Goal: Information Seeking & Learning: Learn about a topic

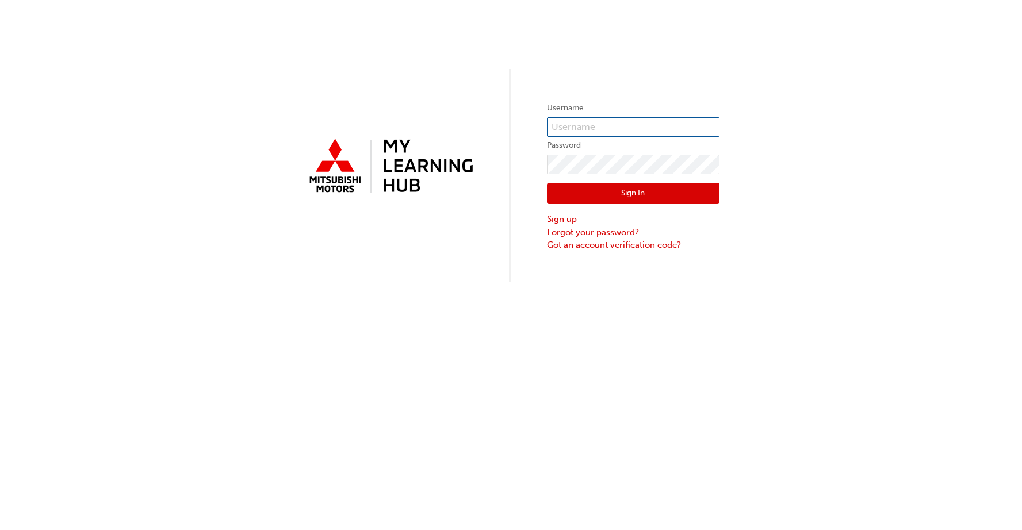
type input "0005742835"
click at [611, 193] on button "Sign In" at bounding box center [633, 194] width 173 height 22
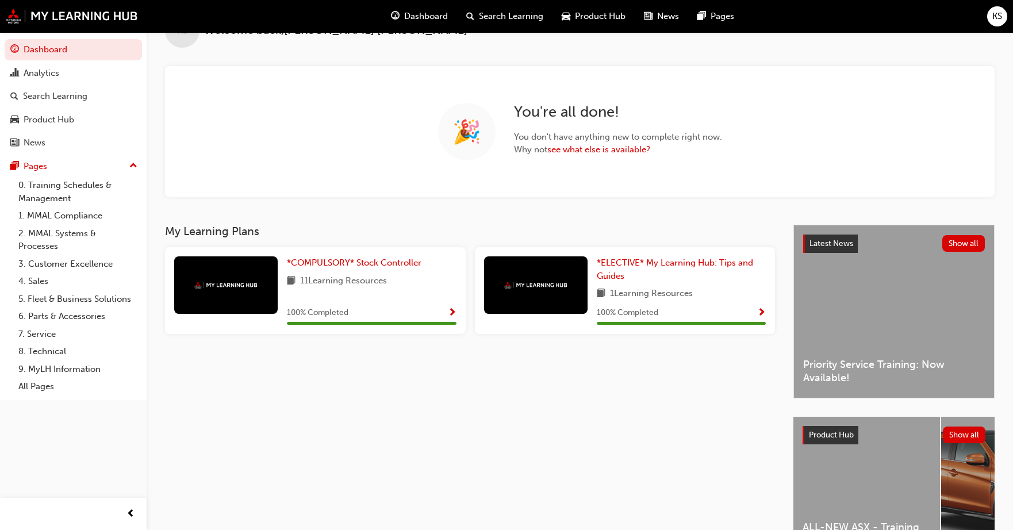
scroll to position [58, 0]
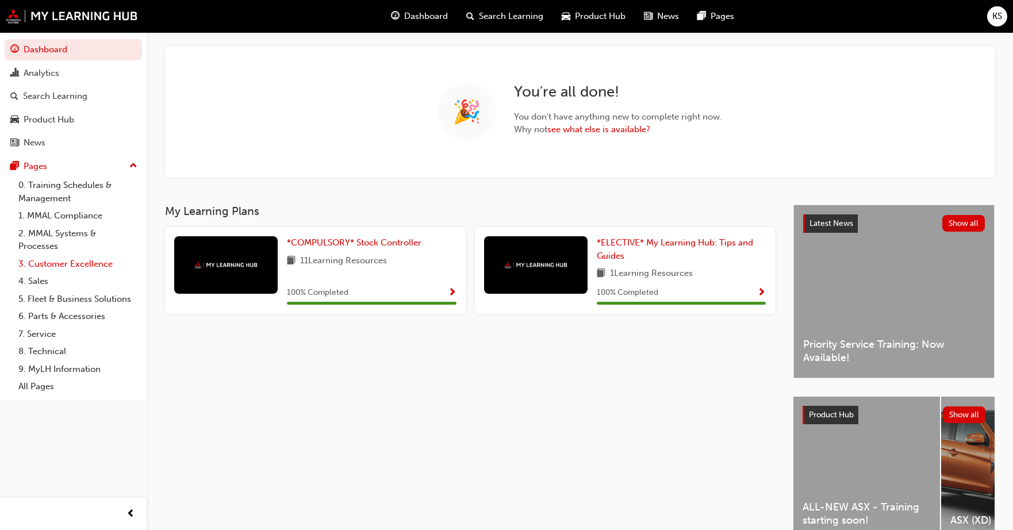
click at [58, 262] on link "3. Customer Excellence" at bounding box center [78, 264] width 128 height 18
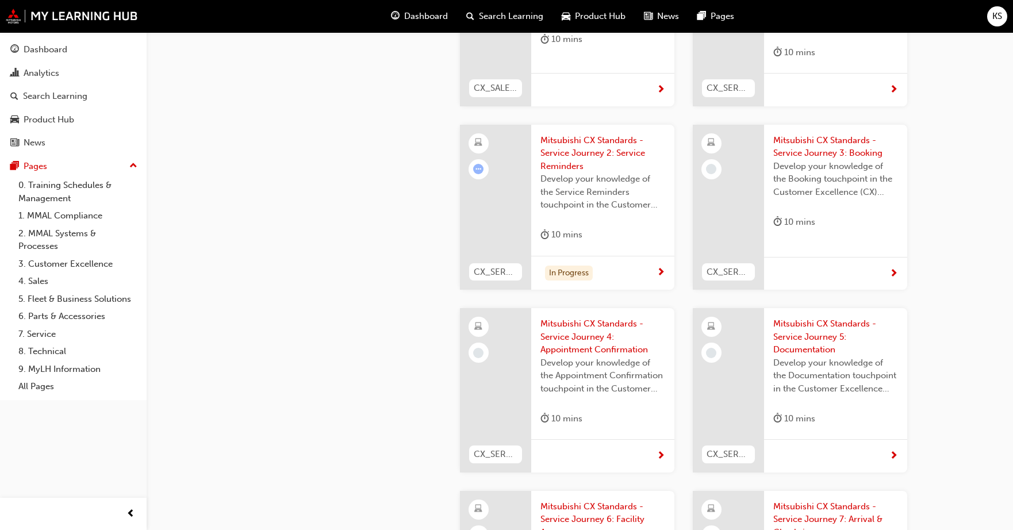
scroll to position [2128, 0]
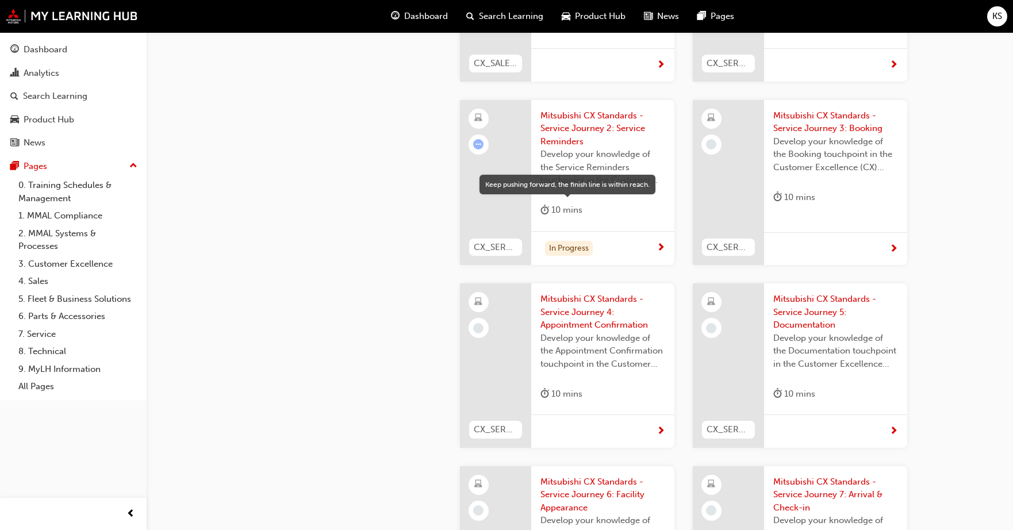
click at [551, 241] on div "In Progress" at bounding box center [569, 249] width 48 height 16
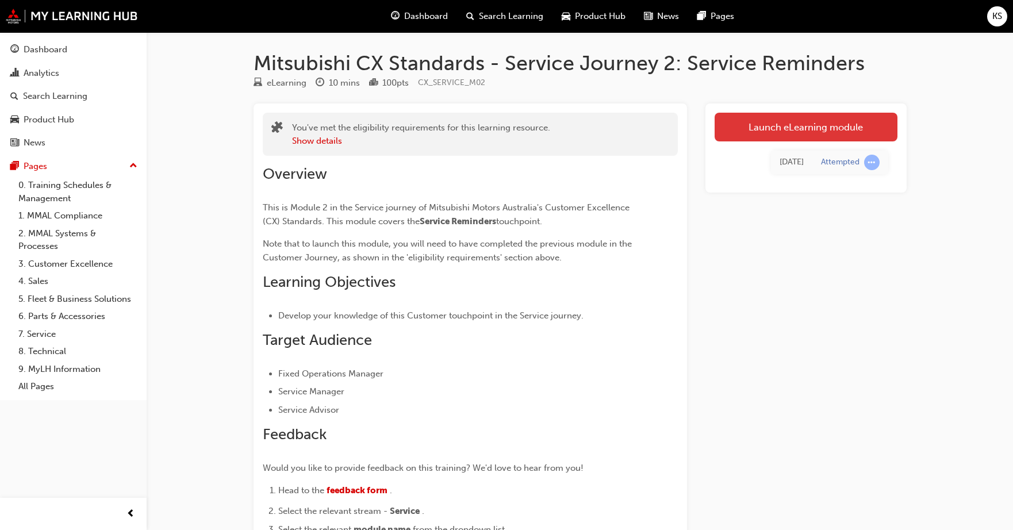
click at [832, 129] on link "Launch eLearning module" at bounding box center [806, 127] width 183 height 29
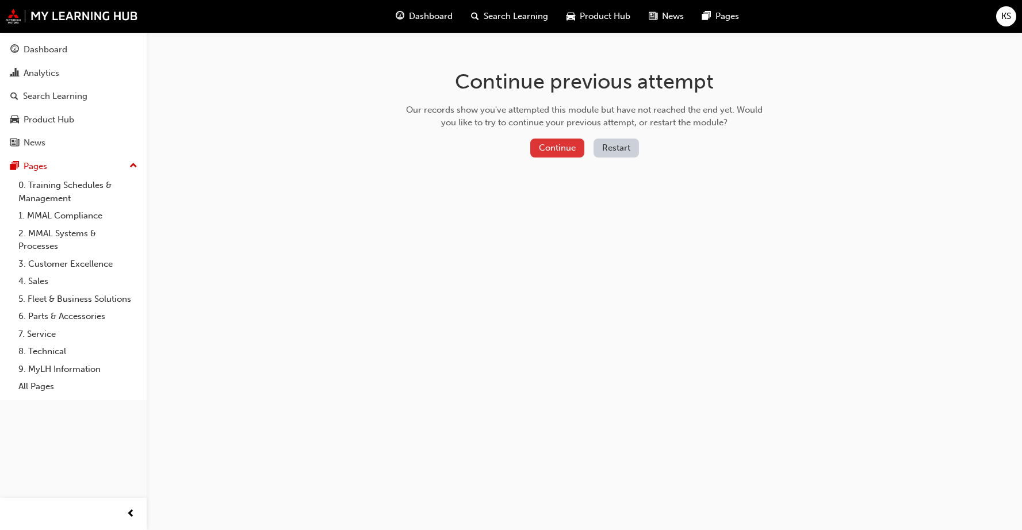
click at [539, 143] on button "Continue" at bounding box center [557, 148] width 54 height 19
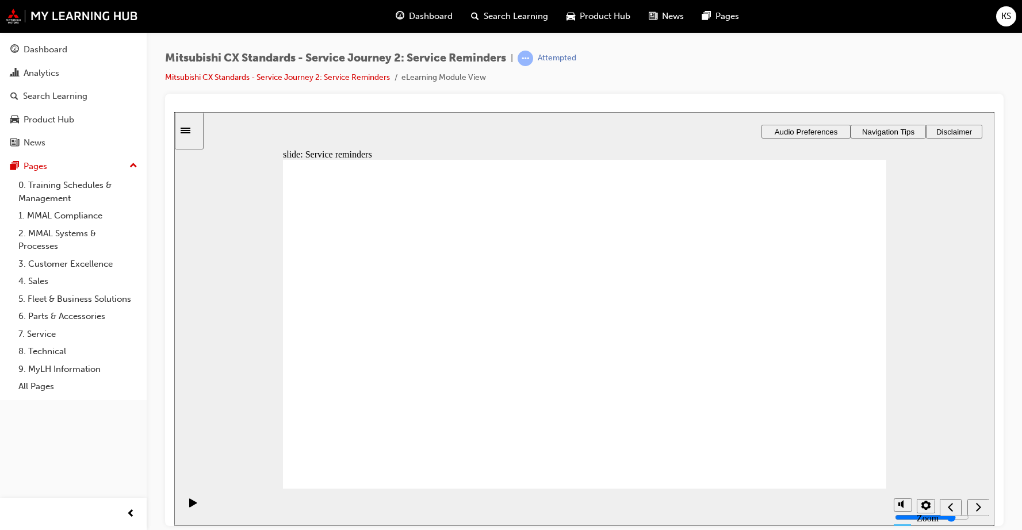
checkbox input "true"
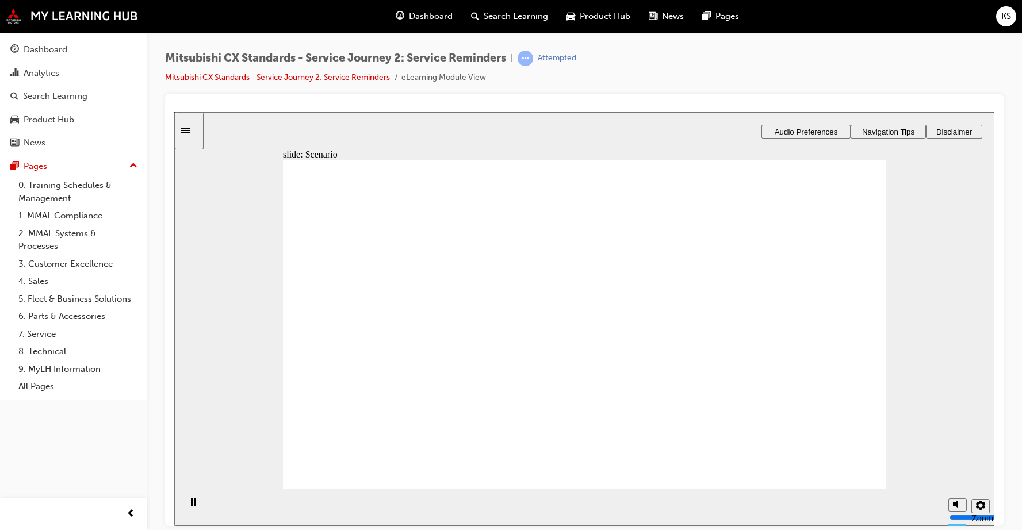
checkbox input "true"
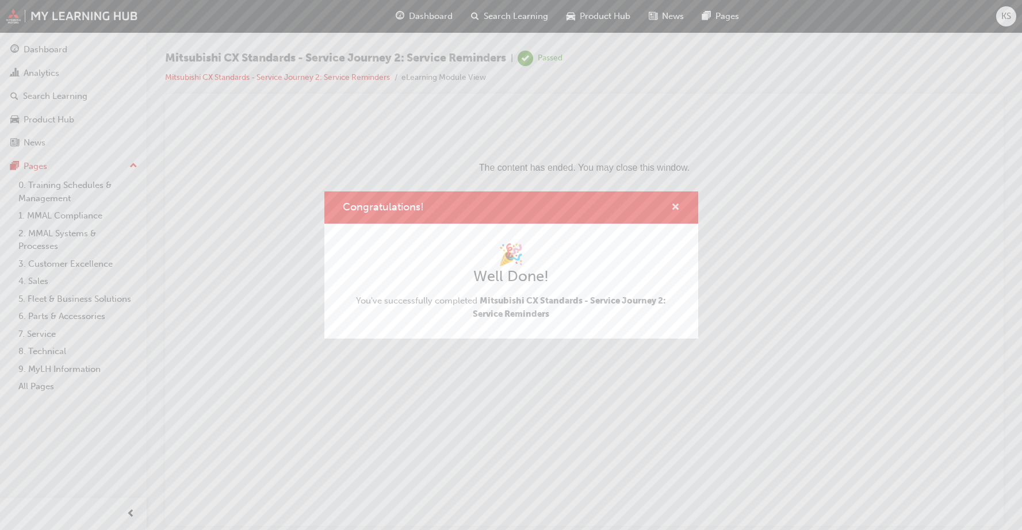
click at [671, 208] on span "cross-icon" at bounding box center [675, 208] width 9 height 10
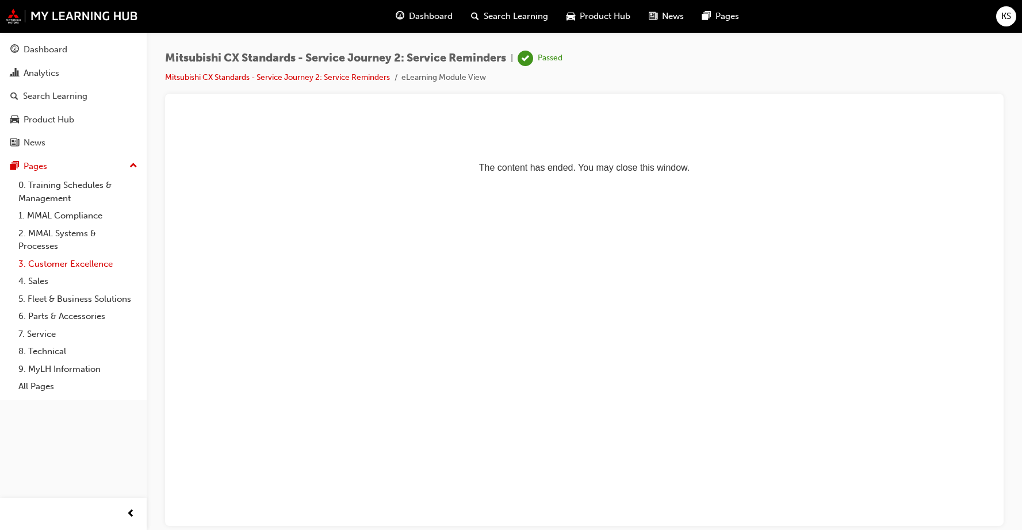
click at [81, 259] on link "3. Customer Excellence" at bounding box center [78, 264] width 128 height 18
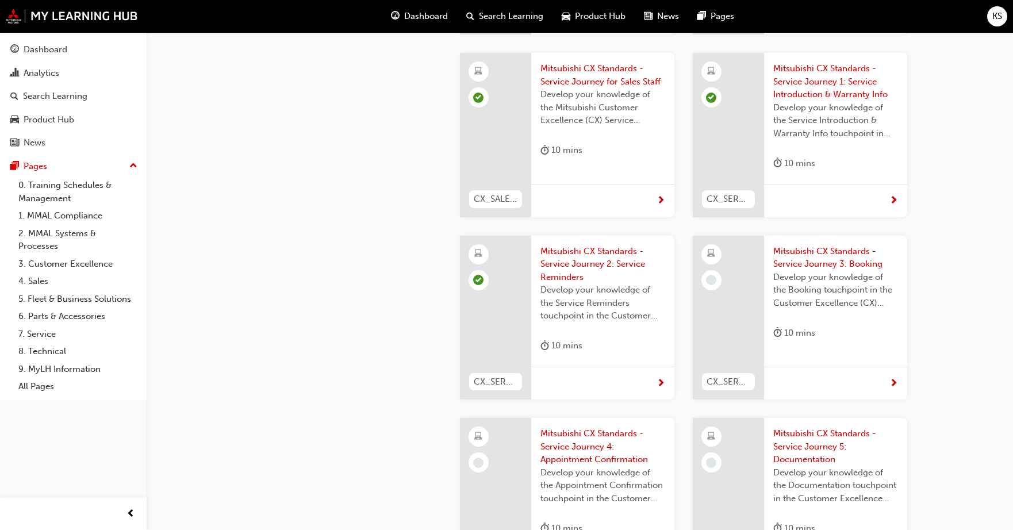
scroll to position [2013, 0]
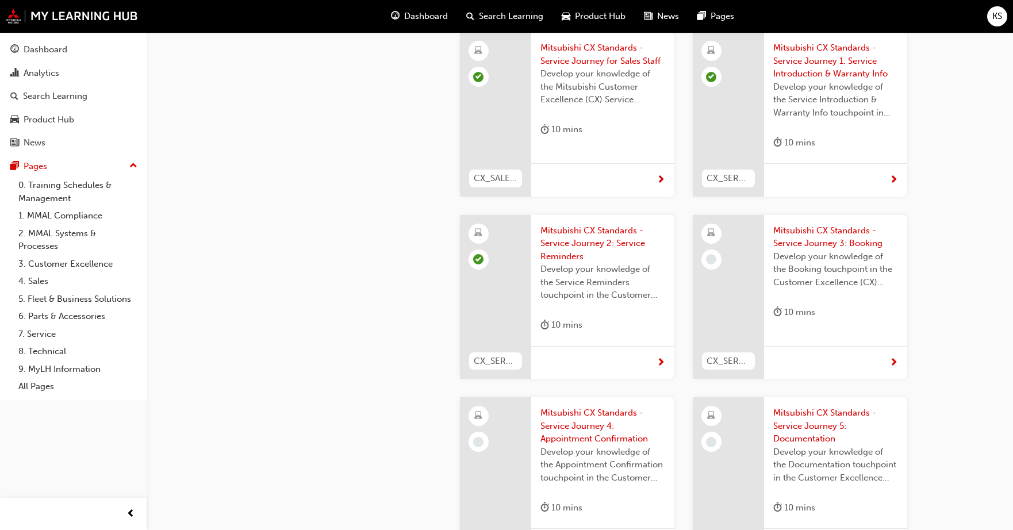
click at [863, 346] on div at bounding box center [835, 362] width 143 height 33
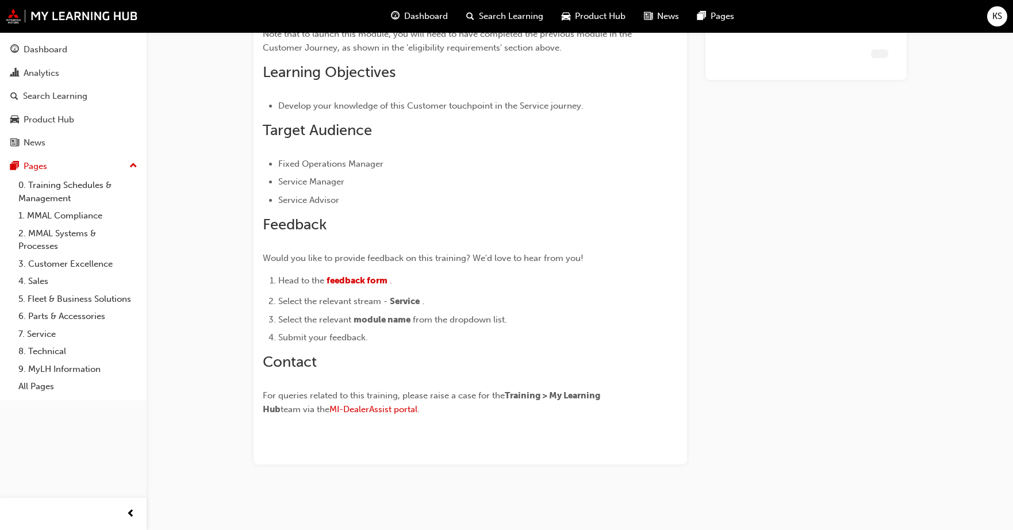
scroll to position [210, 0]
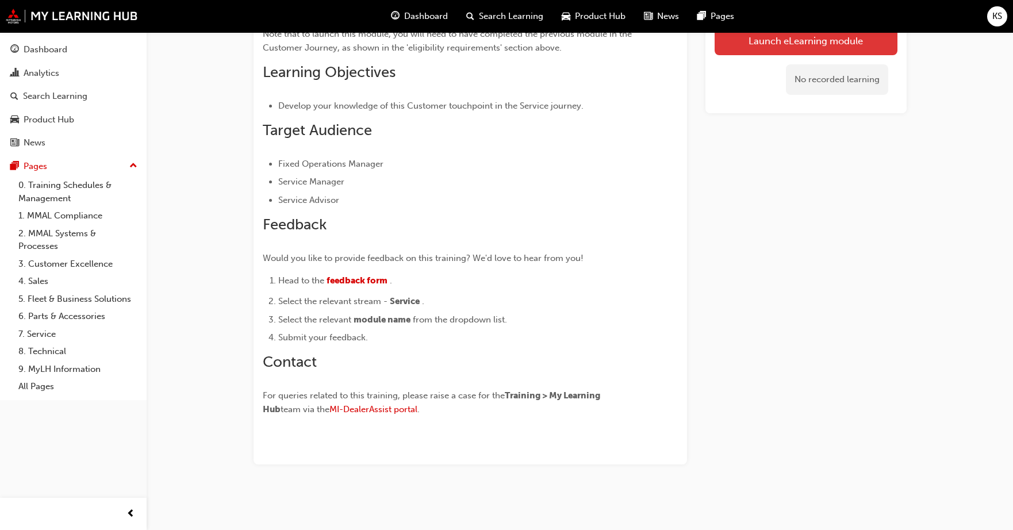
click at [744, 44] on link "Launch eLearning module" at bounding box center [806, 40] width 183 height 29
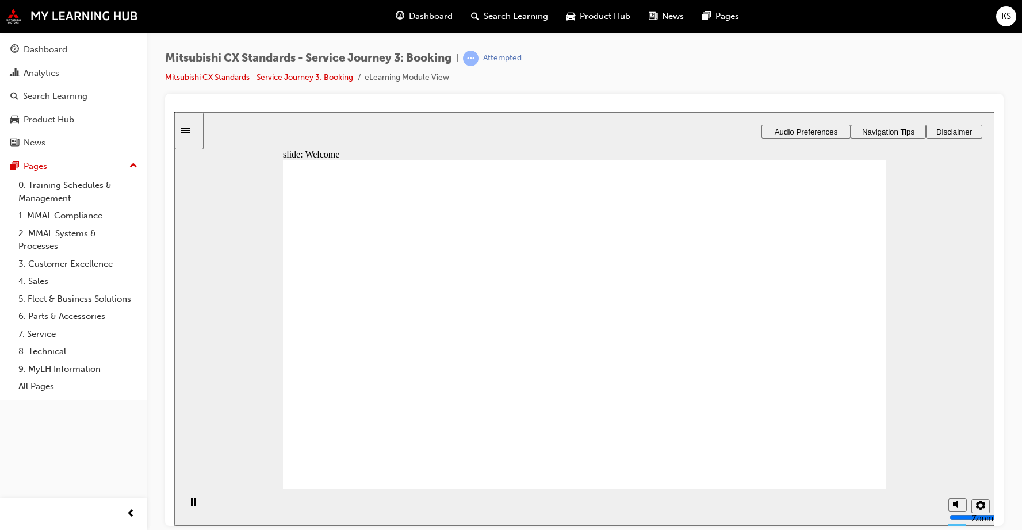
drag, startPoint x: 811, startPoint y: 450, endPoint x: 811, endPoint y: 459, distance: 9.2
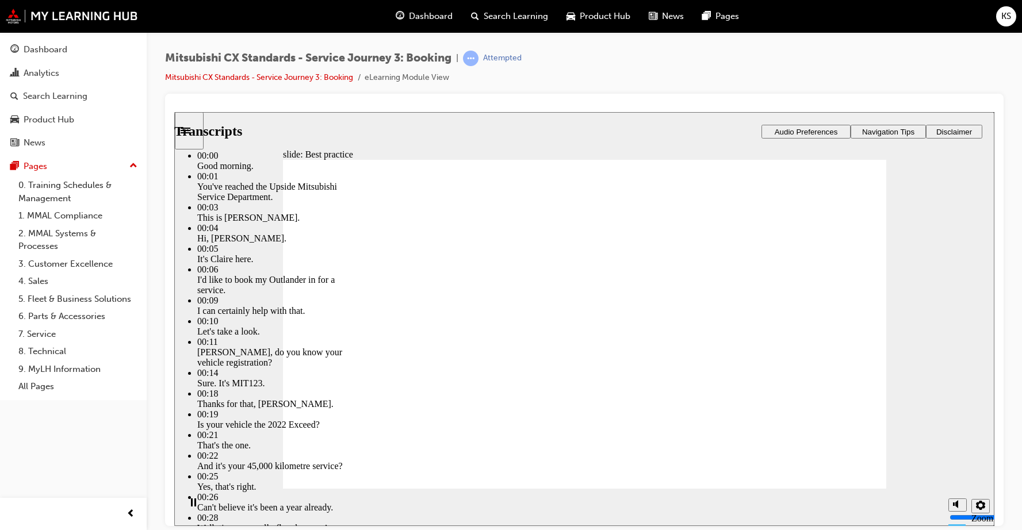
click at [191, 506] on rect "Pause (Ctrl+Alt+P)" at bounding box center [192, 502] width 2 height 8
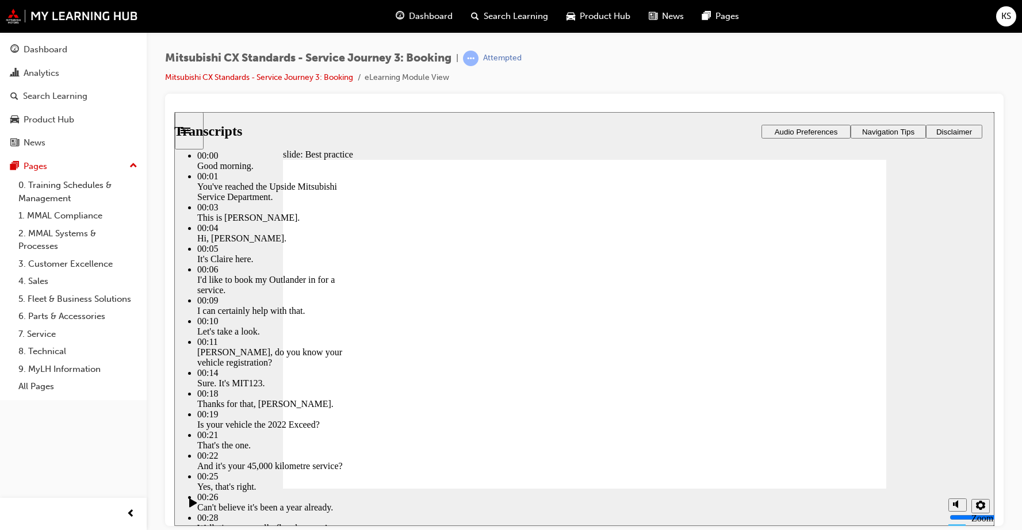
type input "160"
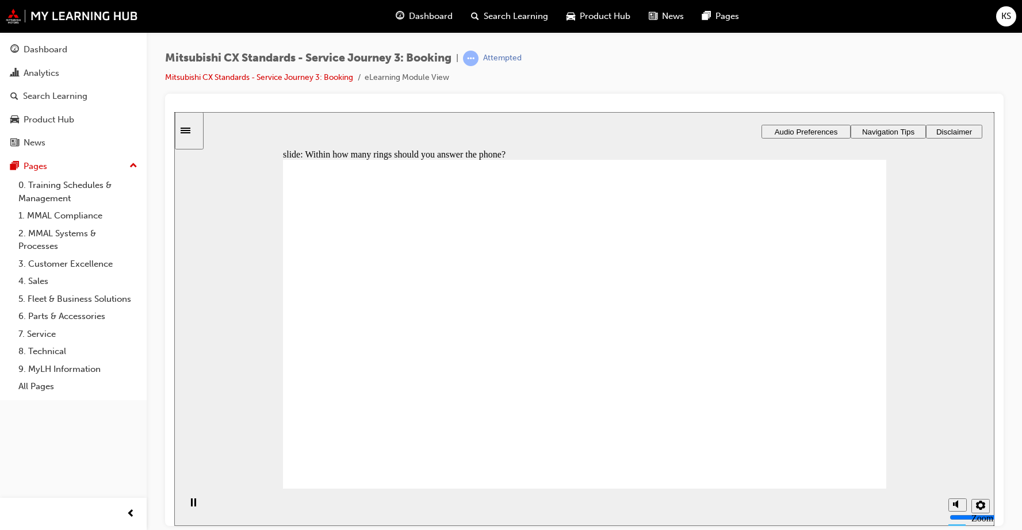
radio input "true"
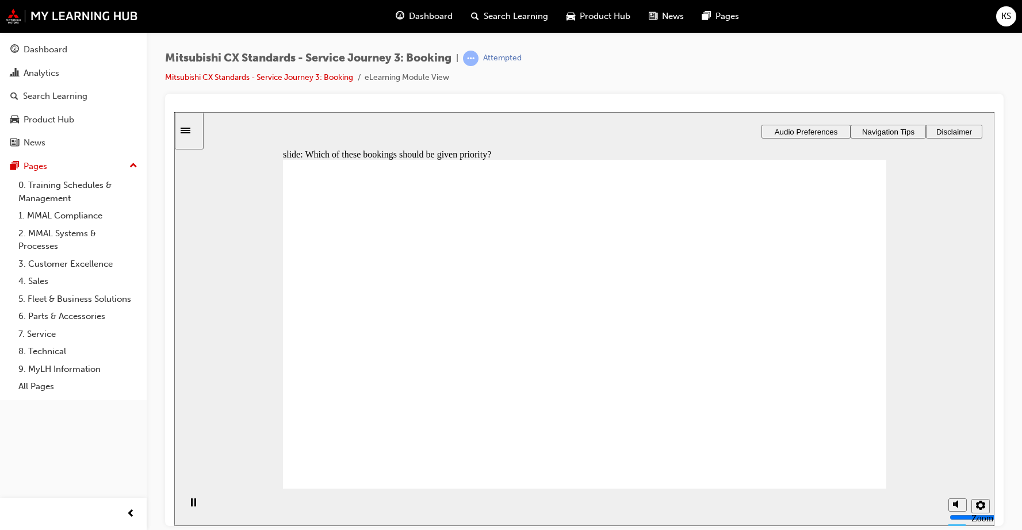
checkbox input "true"
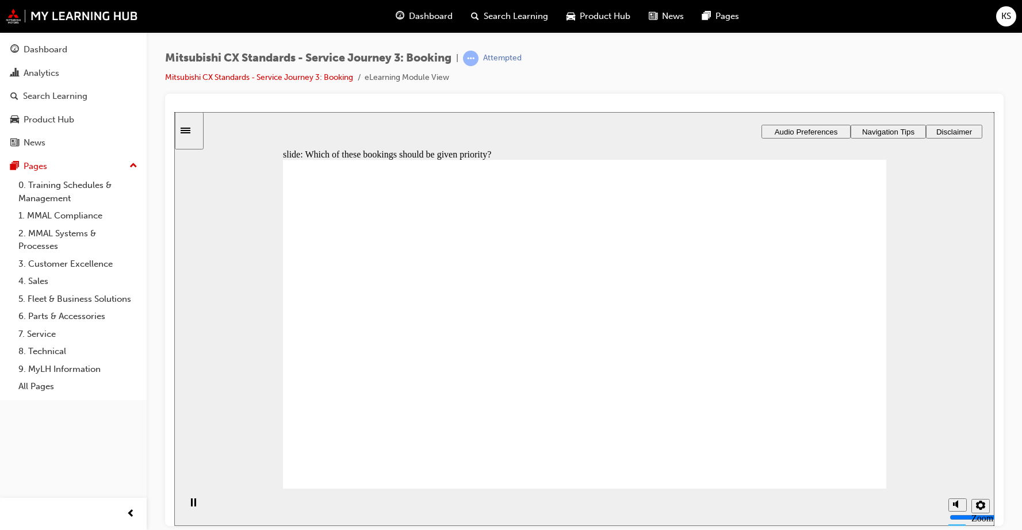
drag, startPoint x: 453, startPoint y: 365, endPoint x: 626, endPoint y: 327, distance: 177.6
drag, startPoint x: 455, startPoint y: 367, endPoint x: 875, endPoint y: 346, distance: 420.3
drag, startPoint x: 442, startPoint y: 365, endPoint x: 619, endPoint y: 357, distance: 177.3
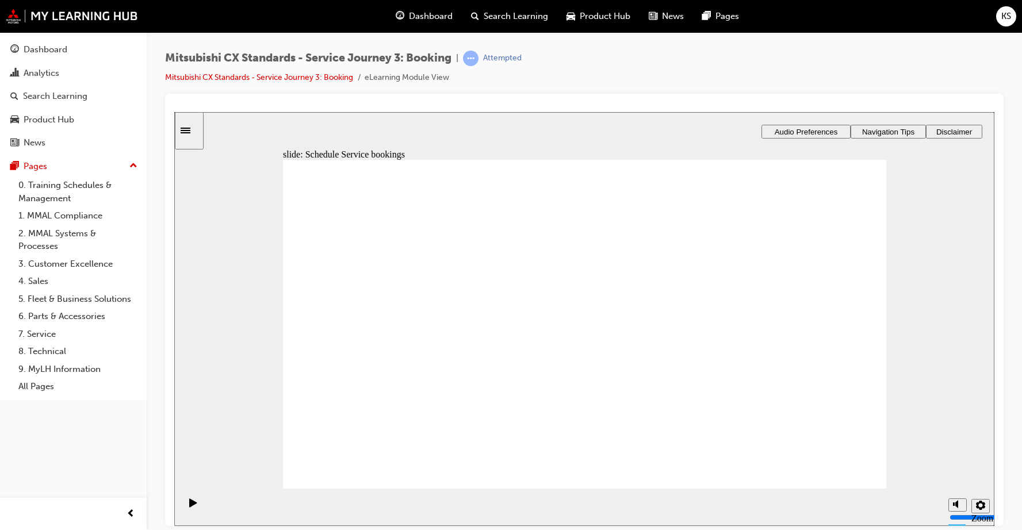
checkbox input "true"
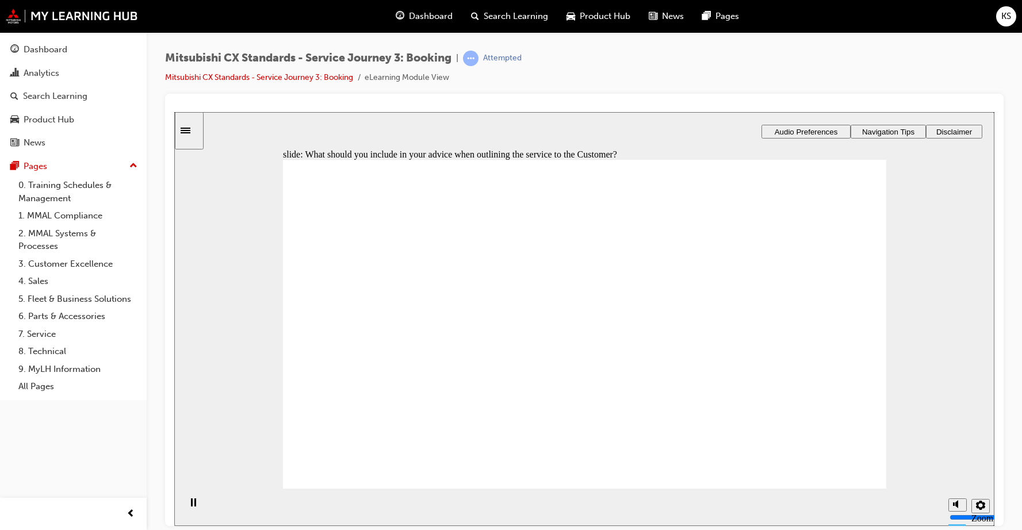
checkbox input "true"
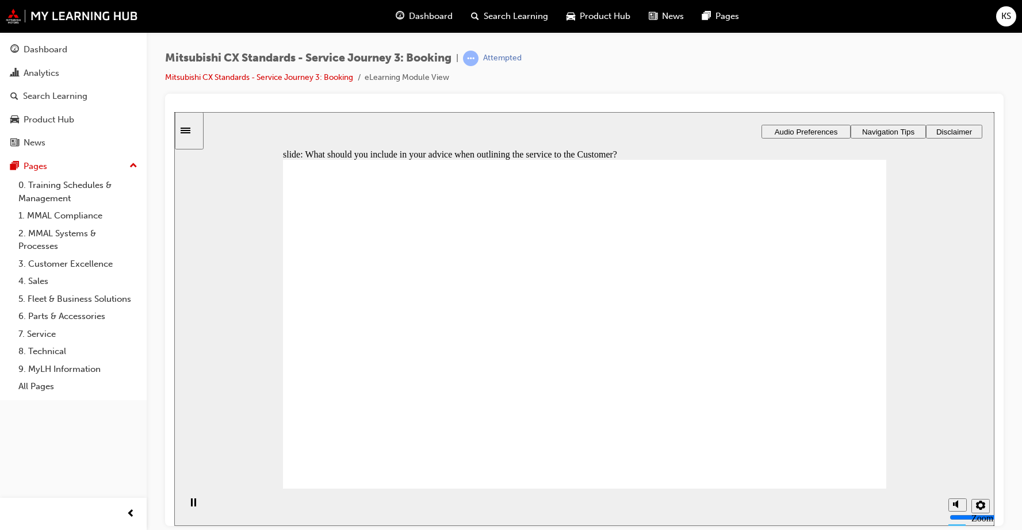
checkbox input "true"
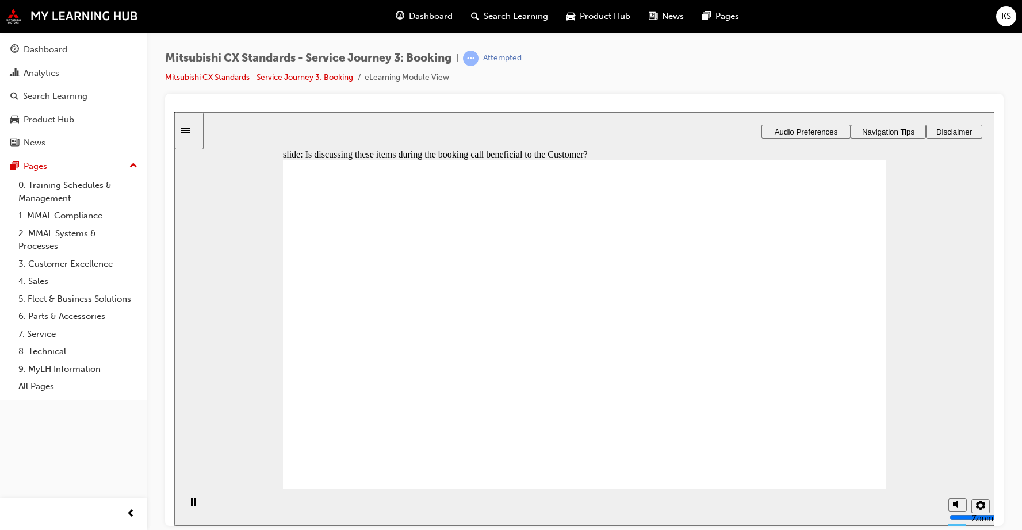
drag, startPoint x: 400, startPoint y: 327, endPoint x: 498, endPoint y: 366, distance: 105.3
drag, startPoint x: 436, startPoint y: 357, endPoint x: 617, endPoint y: 321, distance: 184.0
drag, startPoint x: 458, startPoint y: 360, endPoint x: 646, endPoint y: 338, distance: 189.3
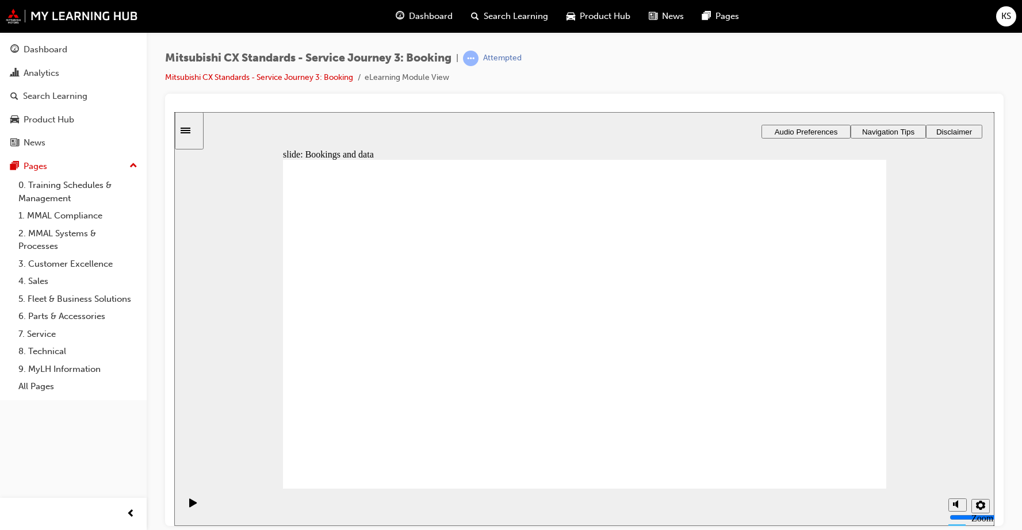
drag, startPoint x: 446, startPoint y: 361, endPoint x: 639, endPoint y: 381, distance: 194.3
checkbox input "true"
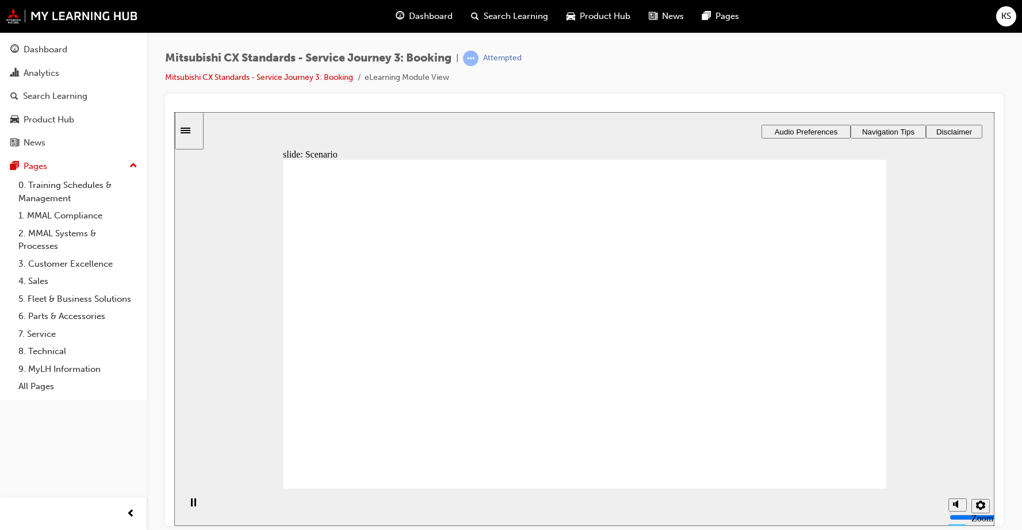
checkbox input "true"
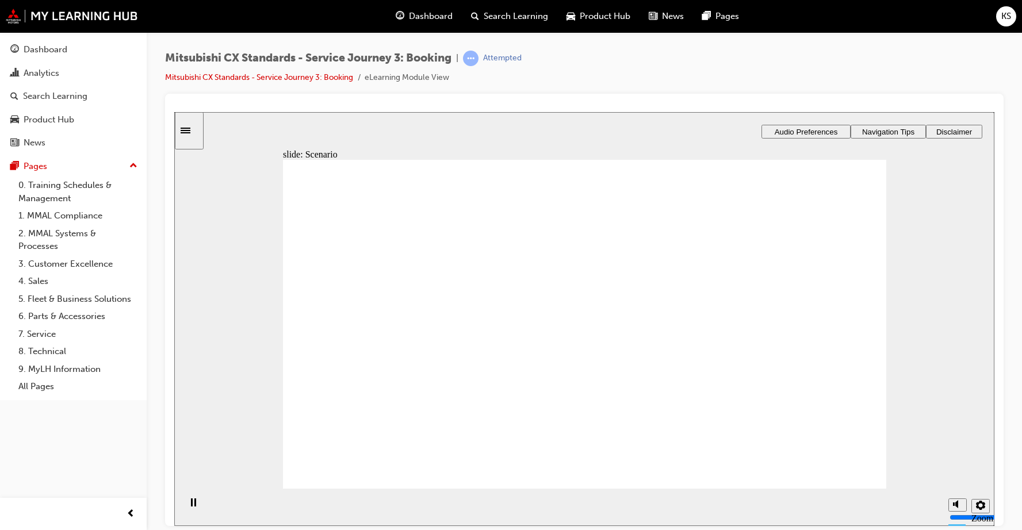
checkbox input "true"
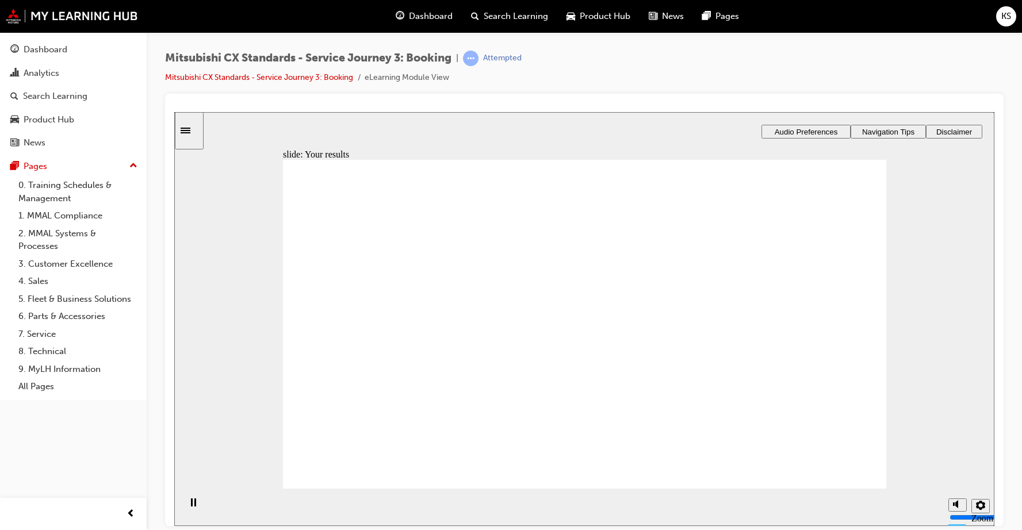
radio input "true"
checkbox input "true"
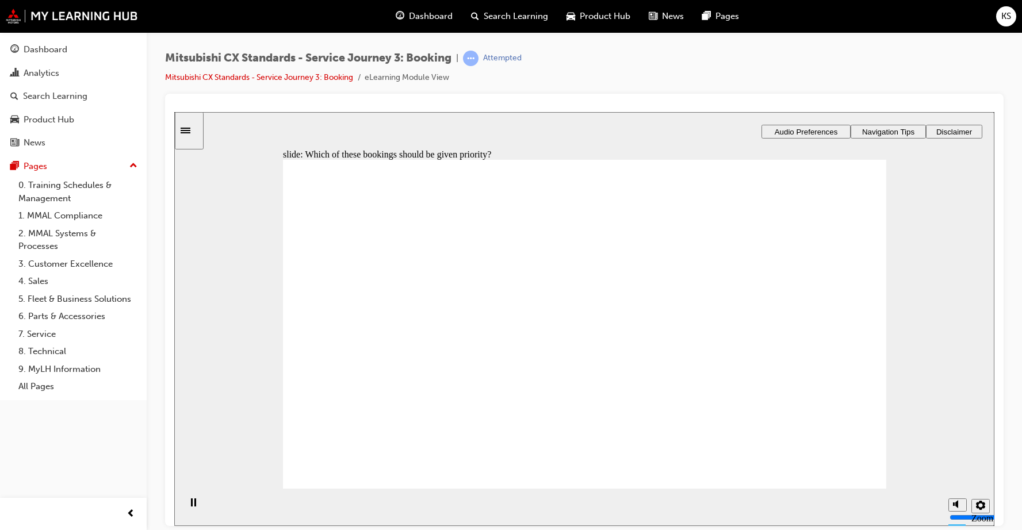
checkbox input "true"
drag, startPoint x: 427, startPoint y: 378, endPoint x: 830, endPoint y: 367, distance: 403.2
drag, startPoint x: 439, startPoint y: 377, endPoint x: 619, endPoint y: 338, distance: 184.1
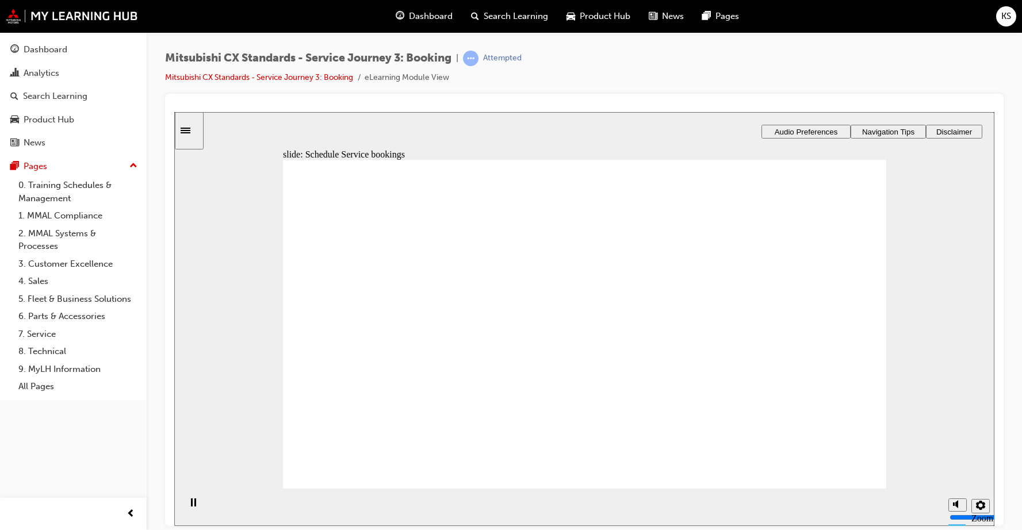
drag, startPoint x: 444, startPoint y: 363, endPoint x: 606, endPoint y: 364, distance: 161.6
checkbox input "true"
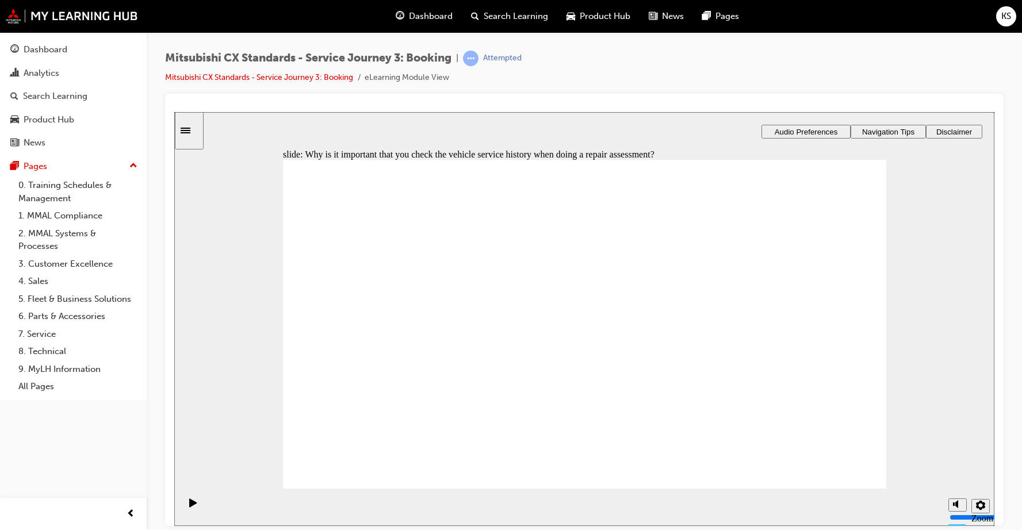
checkbox input "true"
checkbox input "false"
checkbox input "true"
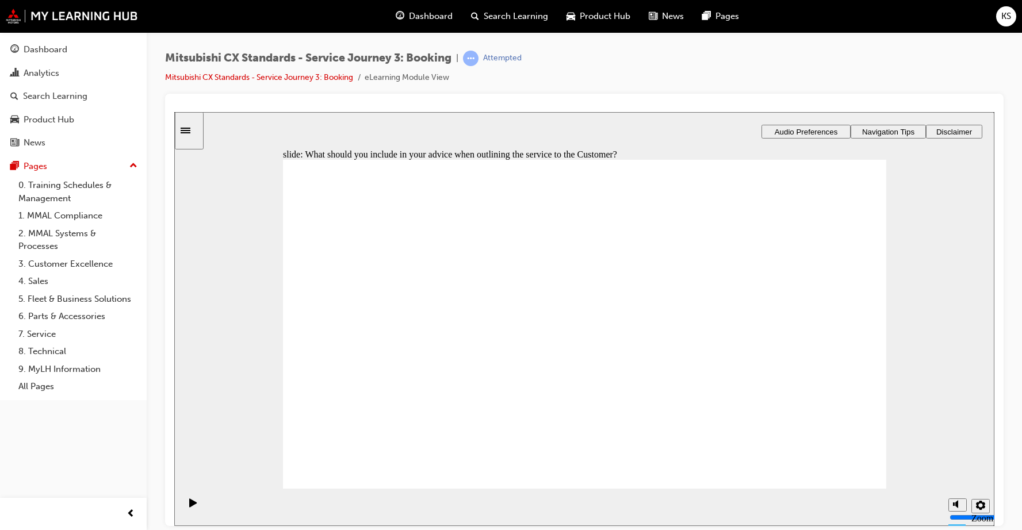
checkbox input "true"
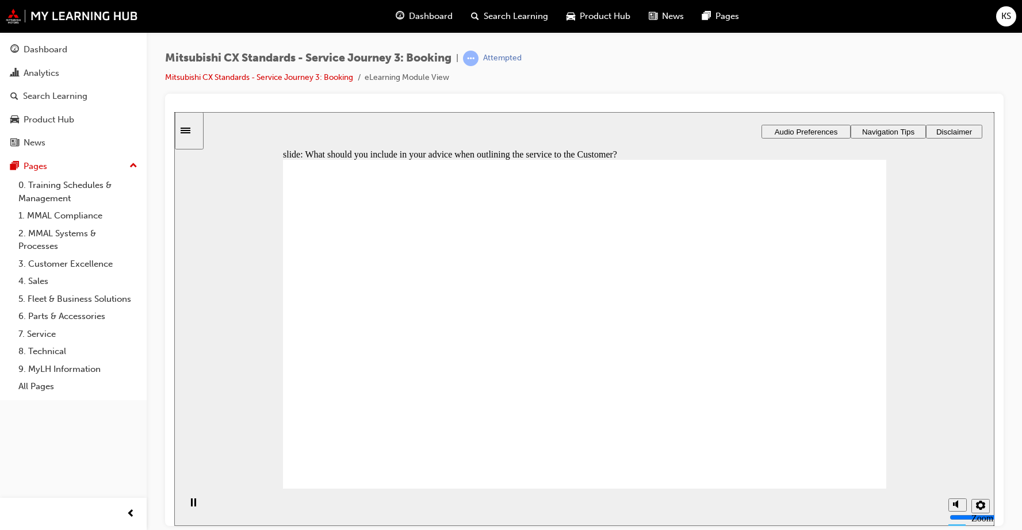
drag, startPoint x: 411, startPoint y: 357, endPoint x: 582, endPoint y: 301, distance: 180.0
drag, startPoint x: 416, startPoint y: 363, endPoint x: 612, endPoint y: 350, distance: 195.9
drag, startPoint x: 416, startPoint y: 357, endPoint x: 604, endPoint y: 378, distance: 189.3
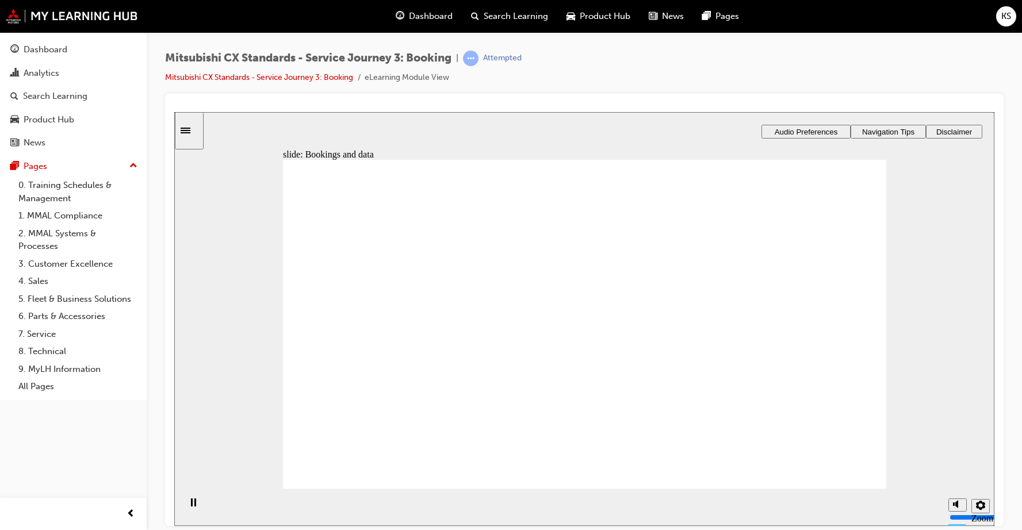
checkbox input "true"
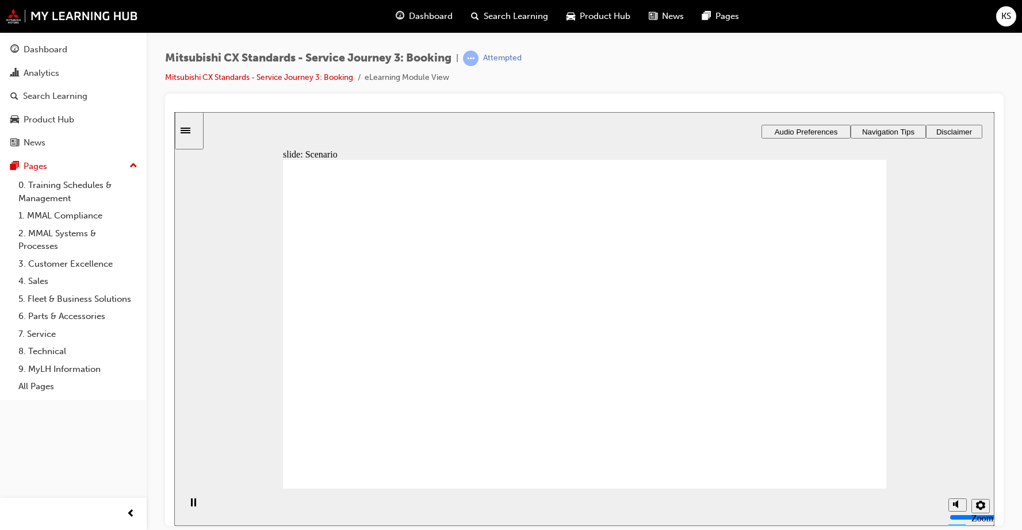
drag, startPoint x: 816, startPoint y: 458, endPoint x: 844, endPoint y: 461, distance: 28.4
checkbox input "true"
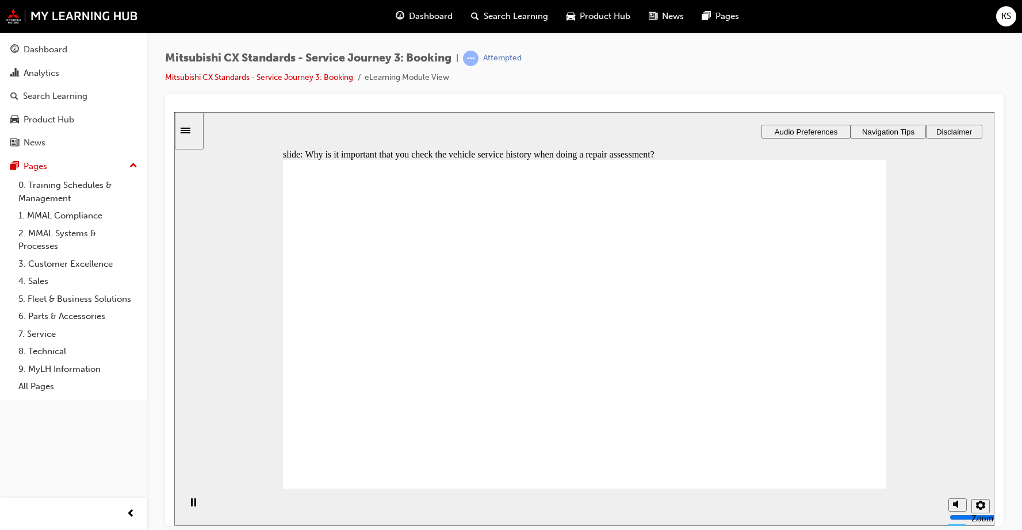
checkbox input "true"
drag, startPoint x: 451, startPoint y: 335, endPoint x: 455, endPoint y: 301, distance: 34.8
checkbox input "true"
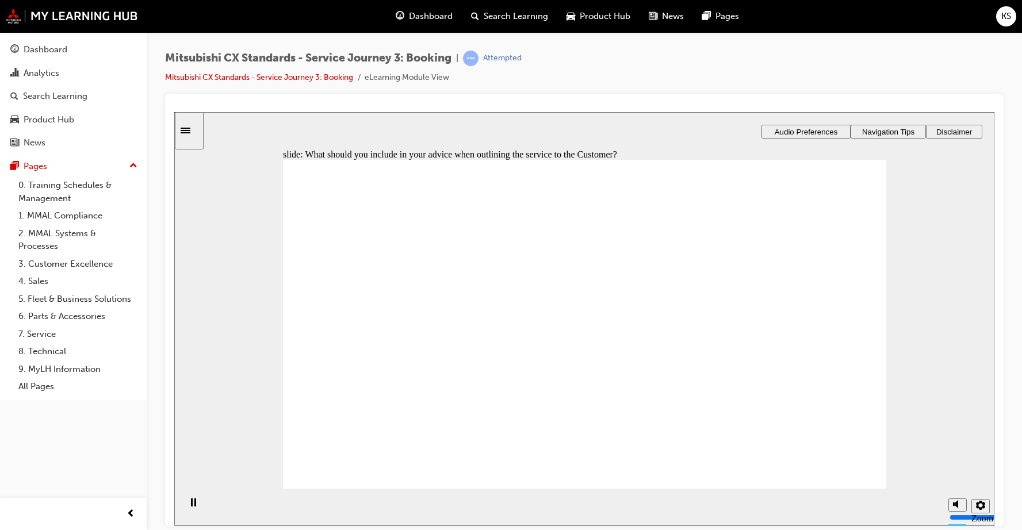
checkbox input "true"
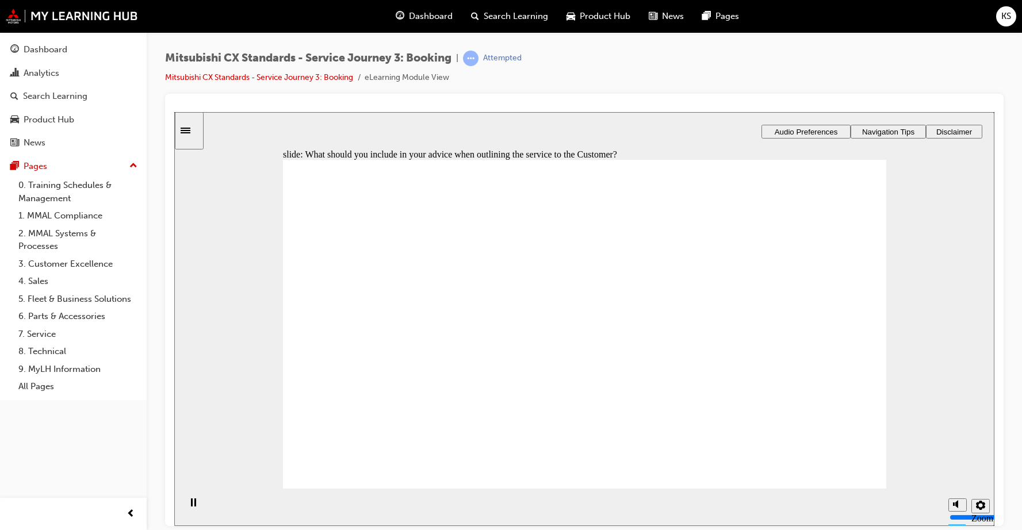
drag, startPoint x: 457, startPoint y: 358, endPoint x: 844, endPoint y: 320, distance: 388.9
drag, startPoint x: 461, startPoint y: 337, endPoint x: 631, endPoint y: 309, distance: 173.0
drag, startPoint x: 400, startPoint y: 361, endPoint x: 639, endPoint y: 353, distance: 239.3
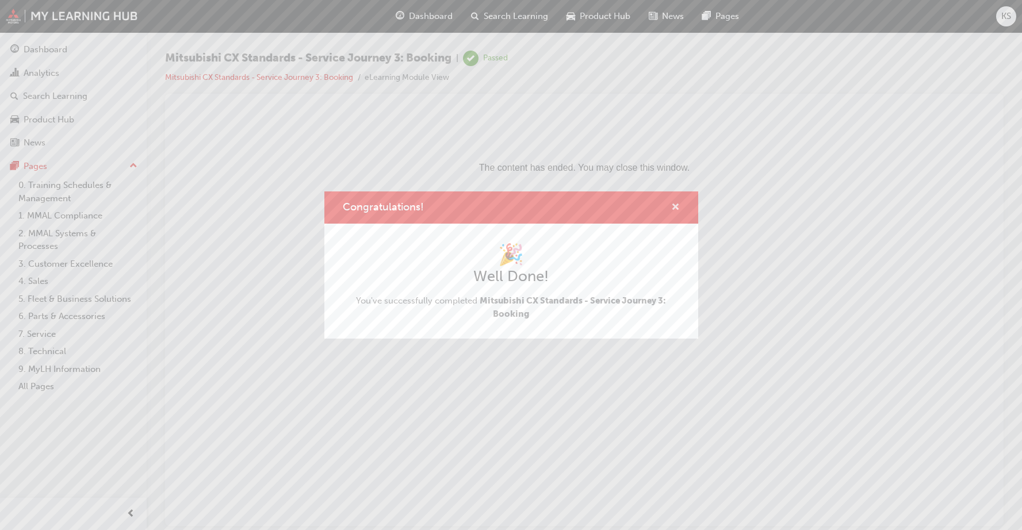
click at [673, 203] on span "cross-icon" at bounding box center [675, 208] width 9 height 10
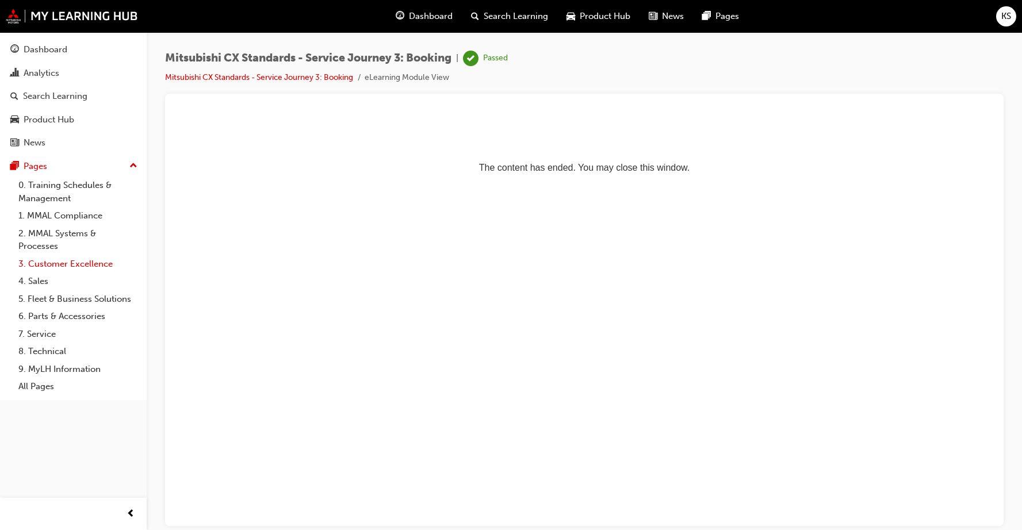
click at [87, 261] on link "3. Customer Excellence" at bounding box center [78, 264] width 128 height 18
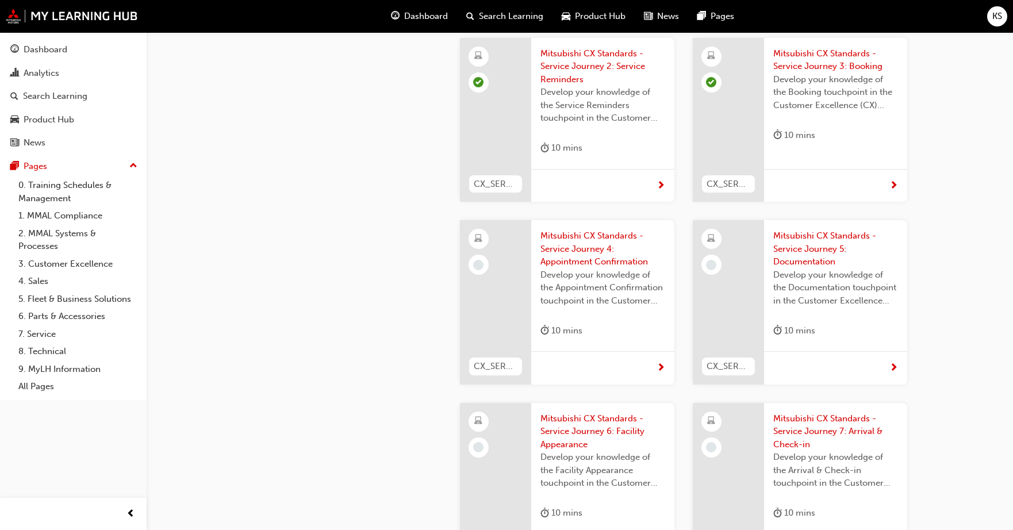
scroll to position [2244, 0]
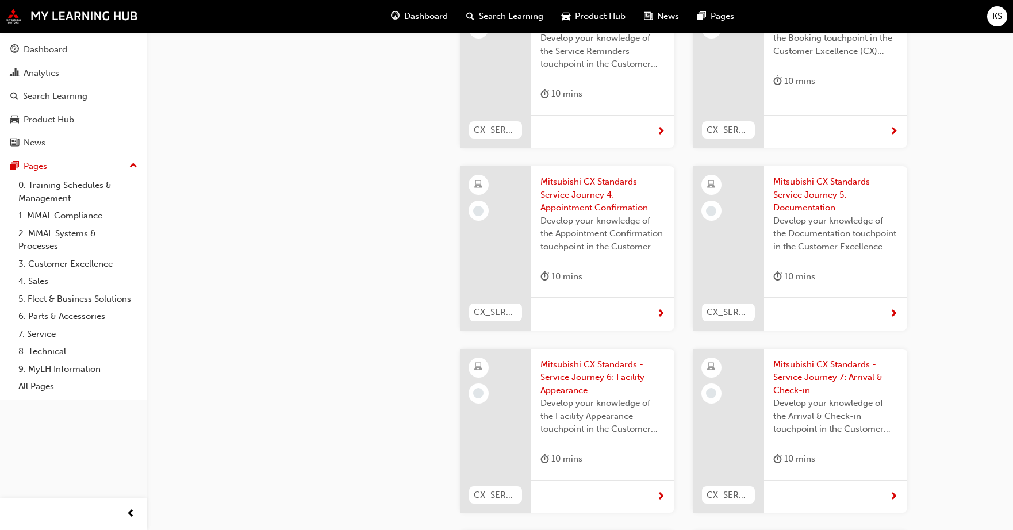
click at [630, 297] on div at bounding box center [602, 313] width 143 height 33
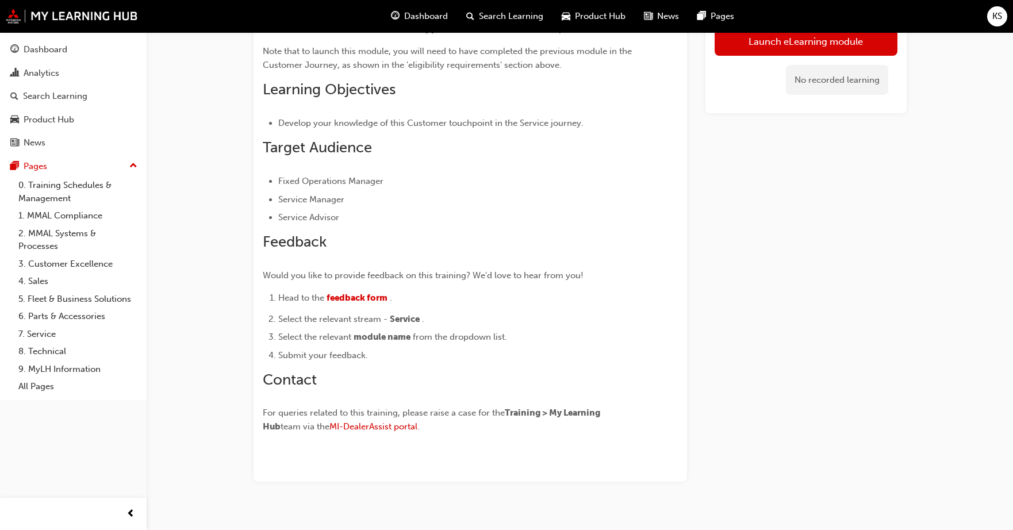
scroll to position [235, 0]
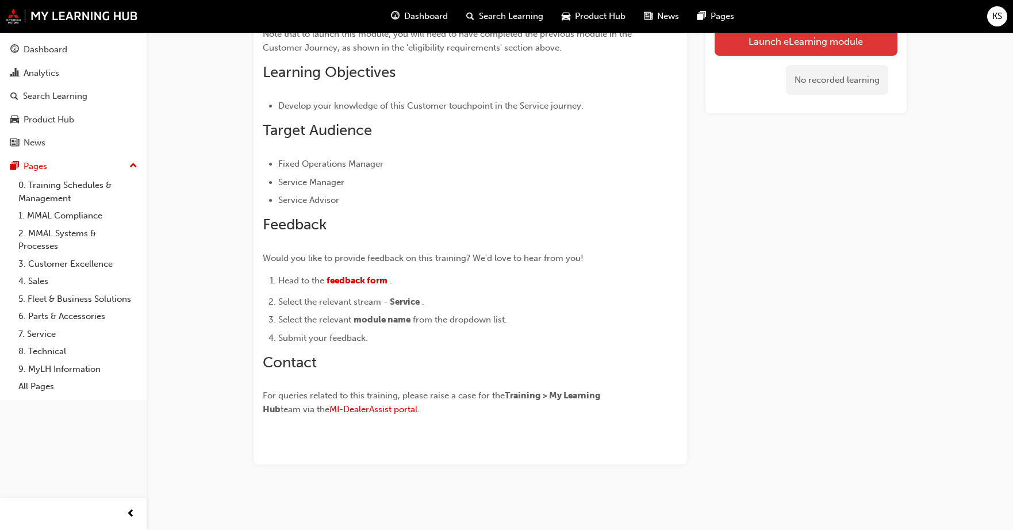
click at [757, 40] on link "Launch eLearning module" at bounding box center [806, 40] width 183 height 29
